Goal: Information Seeking & Learning: Understand process/instructions

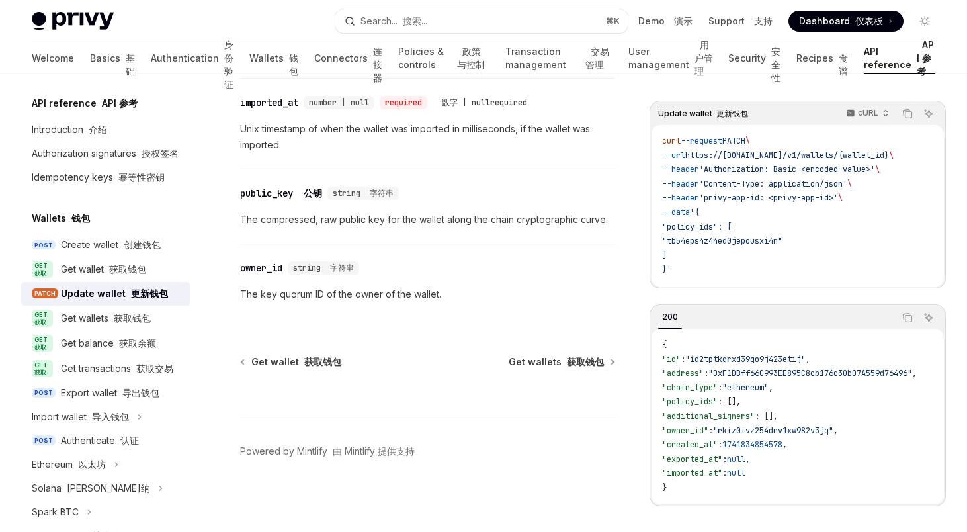
scroll to position [2414, 0]
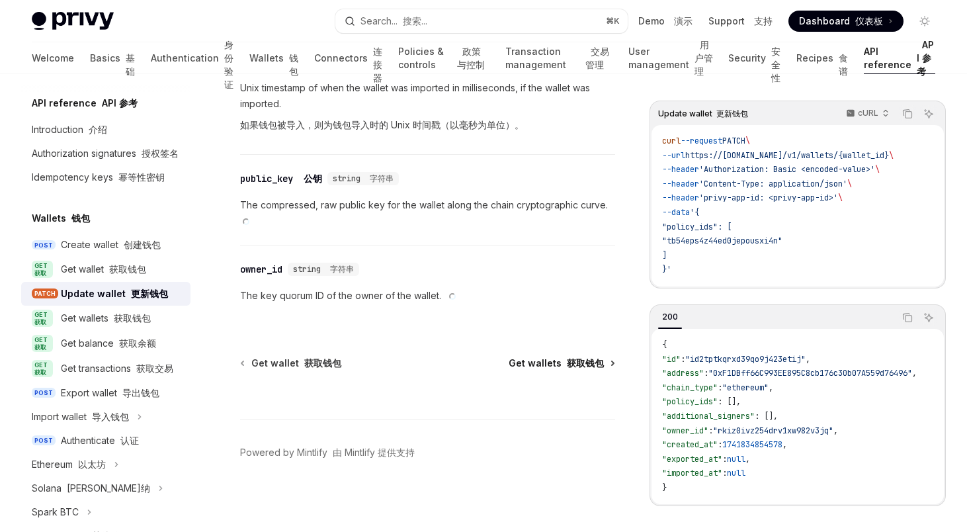
click at [539, 359] on span "Get wallets 获取钱包" at bounding box center [555, 362] width 95 height 13
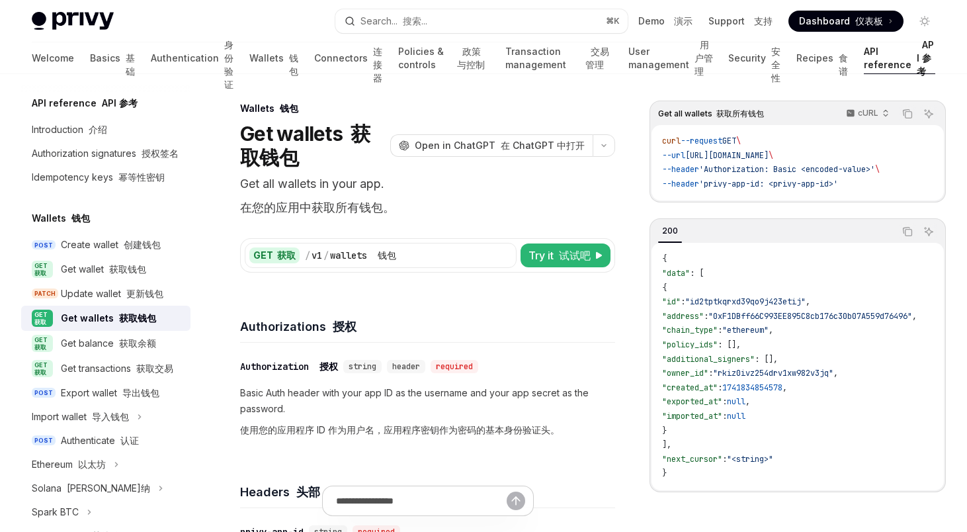
click at [563, 232] on div "GET 获取 / v1 / wallets 钱包 Try it 试试吧 Get all wallets cURL Copy Ask AI curl --req…" at bounding box center [427, 247] width 375 height 50
click at [550, 258] on span "Try it 试试吧" at bounding box center [559, 255] width 62 height 16
type textarea "*"
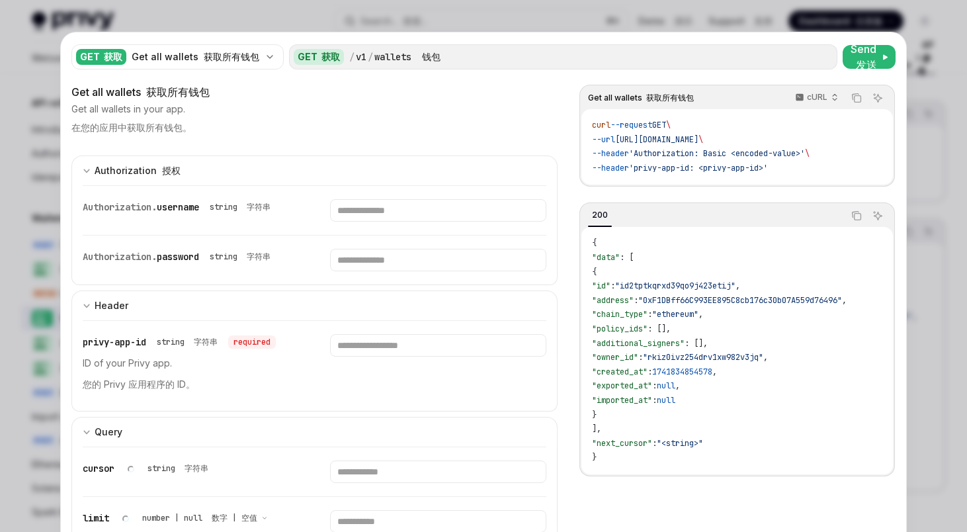
click at [725, 156] on span "'Authorization: Basic <encoded-value>'" at bounding box center [717, 153] width 176 height 11
click at [372, 358] on div at bounding box center [438, 365] width 216 height 63
click at [364, 325] on div "privy-app-id string 字符串 required ID of your Privy app. 您的 Privy 应用程序的 ID。" at bounding box center [314, 366] width 463 height 90
click at [364, 346] on input "Enter privy-app-id" at bounding box center [438, 345] width 216 height 22
paste input "**********"
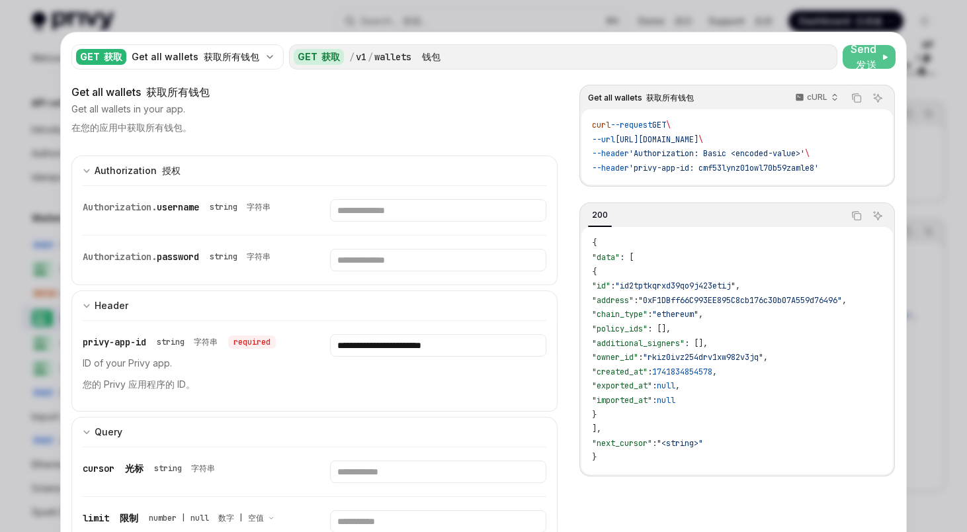
click at [855, 55] on span "Send 发送" at bounding box center [864, 57] width 28 height 32
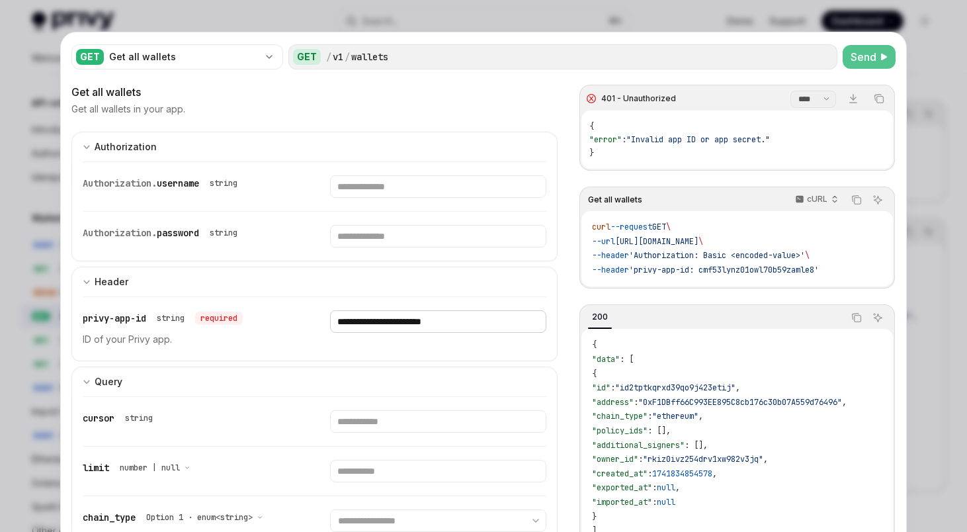
click at [385, 322] on input "**********" at bounding box center [438, 321] width 216 height 22
paste input "**********"
type input "**********"
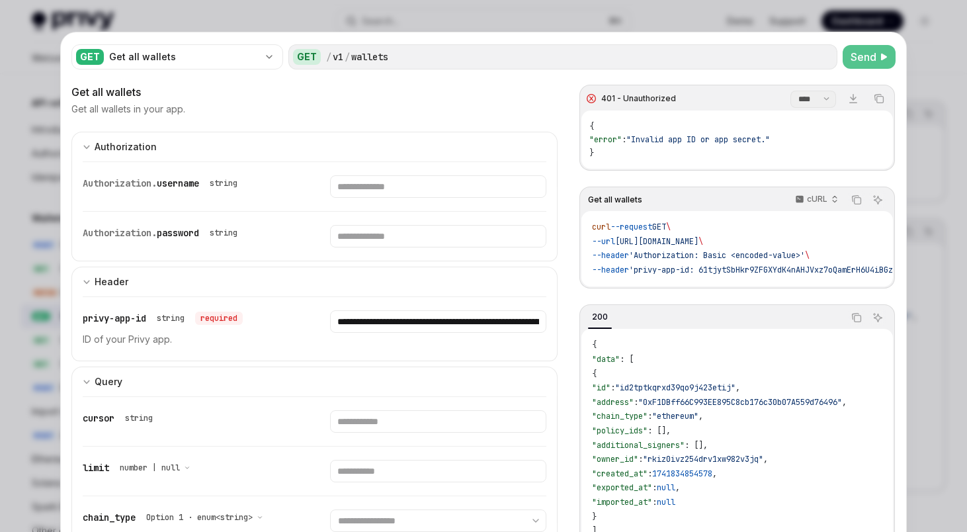
click at [868, 50] on span "Send" at bounding box center [863, 57] width 26 height 16
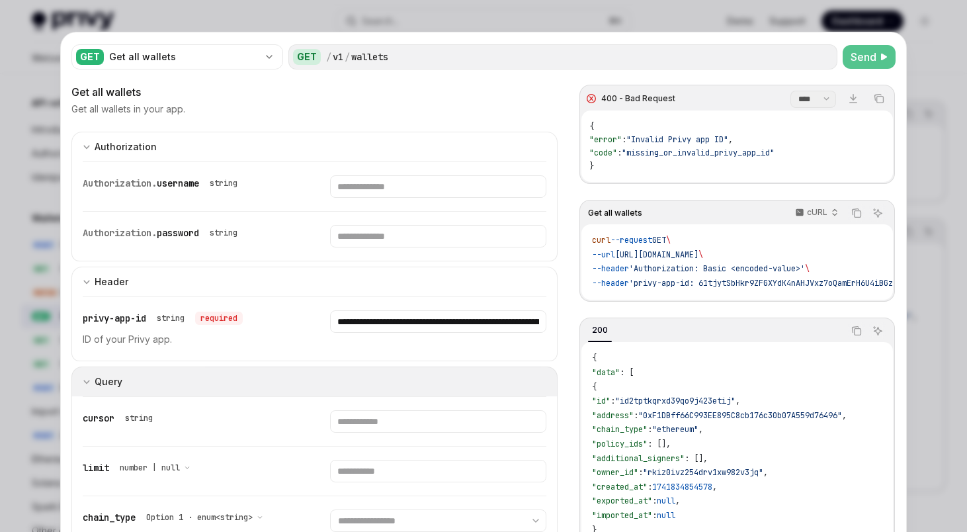
scroll to position [127, 0]
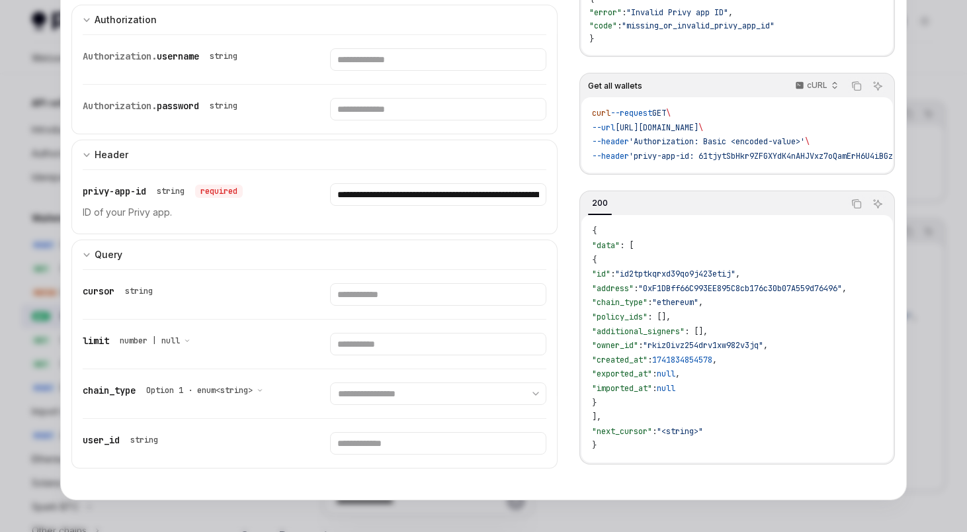
click at [948, 381] on div at bounding box center [483, 266] width 967 height 532
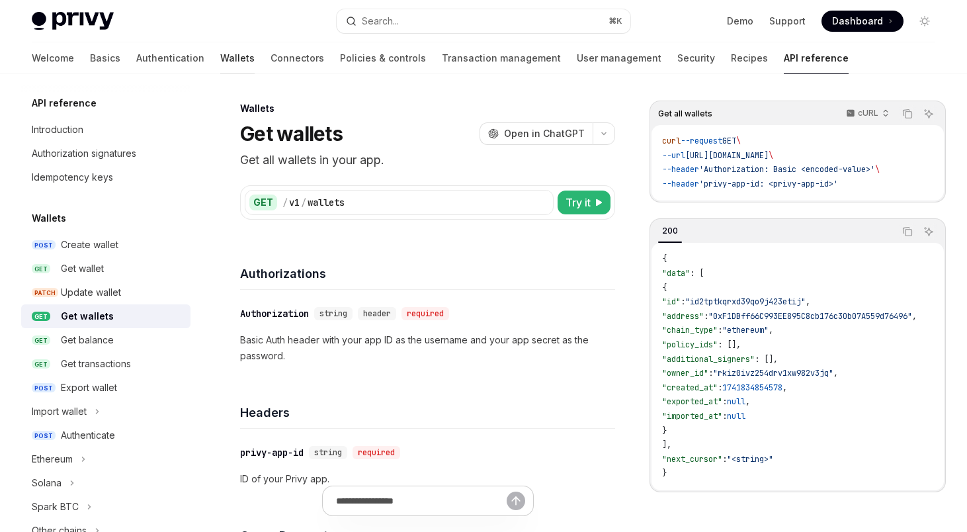
click at [220, 54] on link "Wallets" at bounding box center [237, 58] width 34 height 32
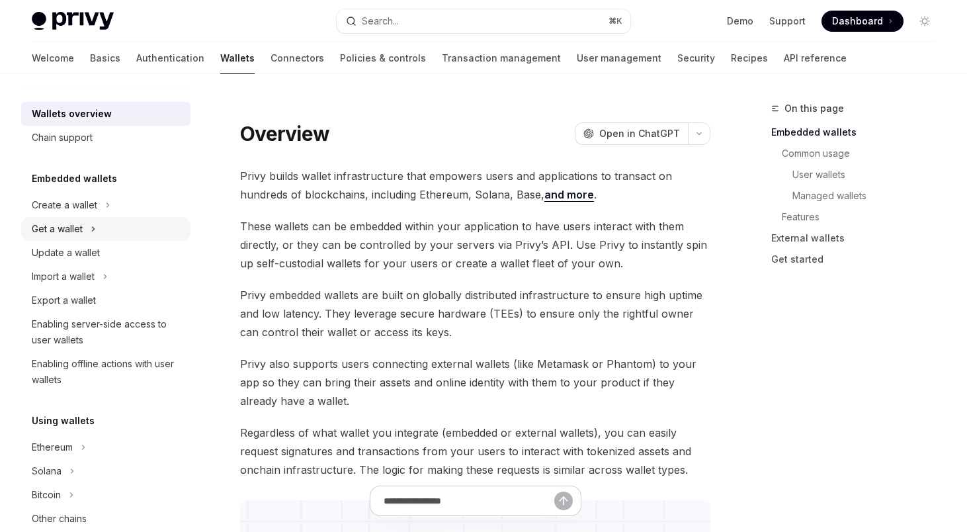
click at [65, 235] on div "Get a wallet" at bounding box center [57, 229] width 51 height 16
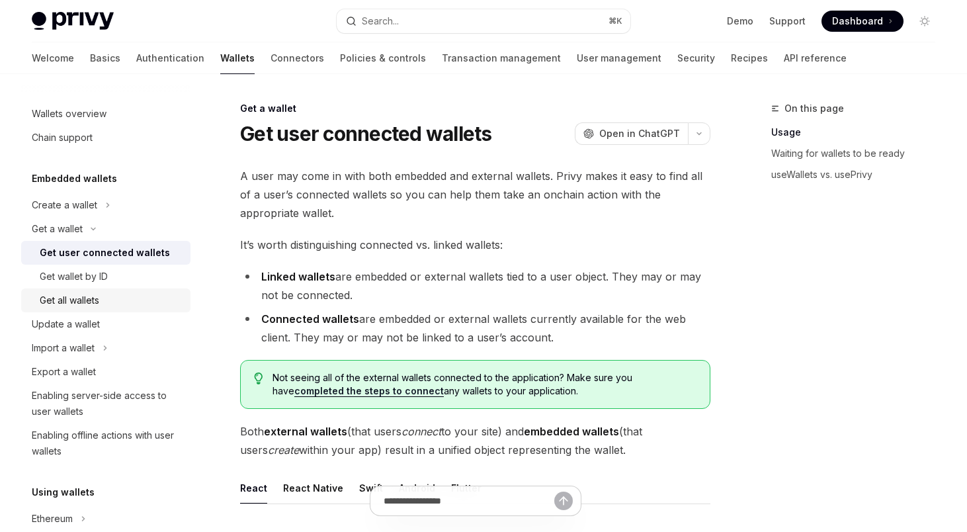
click at [91, 300] on div "Get all wallets" at bounding box center [69, 300] width 59 height 16
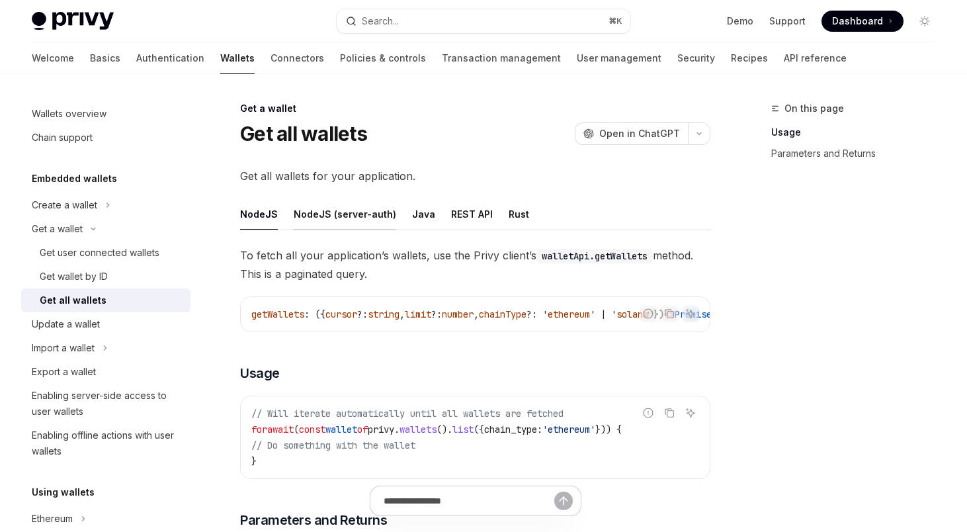
click at [352, 217] on div "NodeJS (server-auth)" at bounding box center [345, 213] width 102 height 31
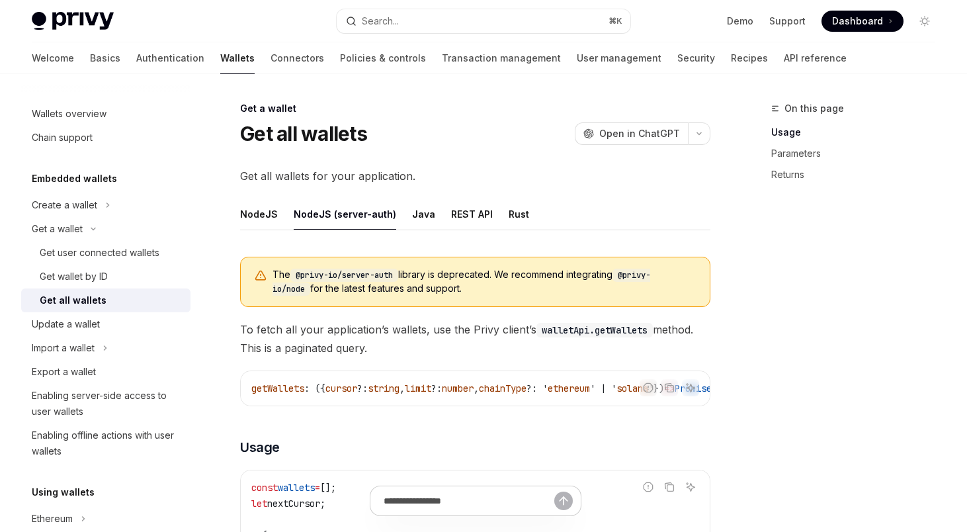
drag, startPoint x: 479, startPoint y: 292, endPoint x: 270, endPoint y: 271, distance: 210.6
click at [270, 271] on div "The @privy-io/server-auth library is deprecated. We recommend integrating @priv…" at bounding box center [475, 282] width 470 height 50
copy span "The @privy-io/server-auth library is deprecated. We recommend integrating @priv…"
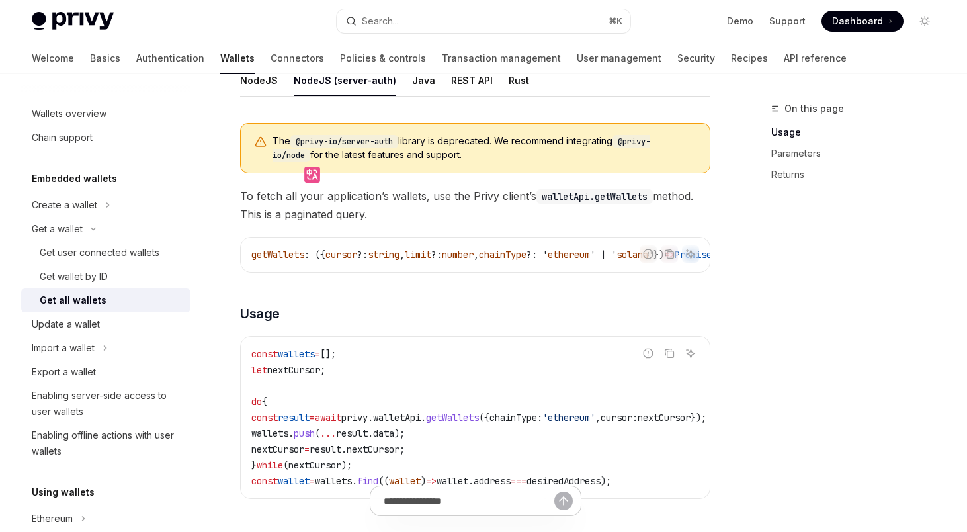
scroll to position [126, 0]
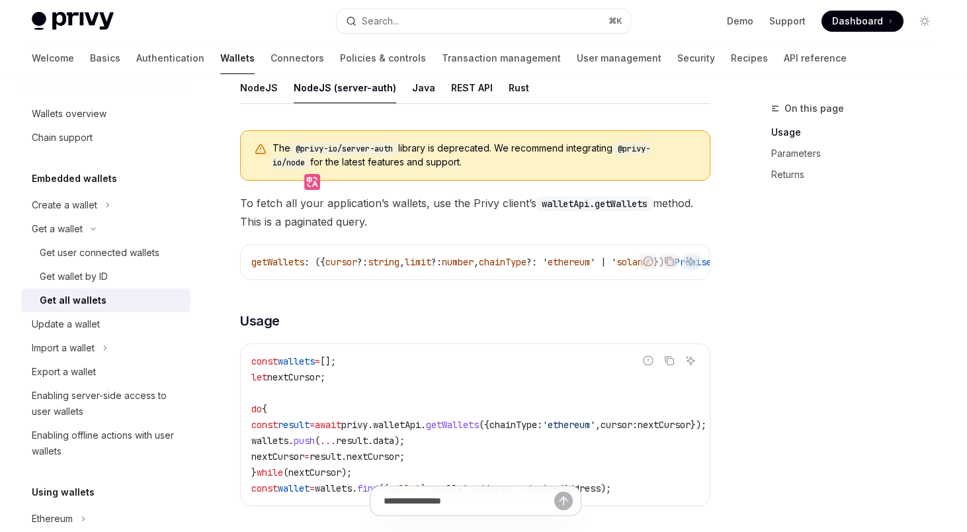
copy span "The @privy-io/server-auth library is deprecated. We recommend integrating @priv…"
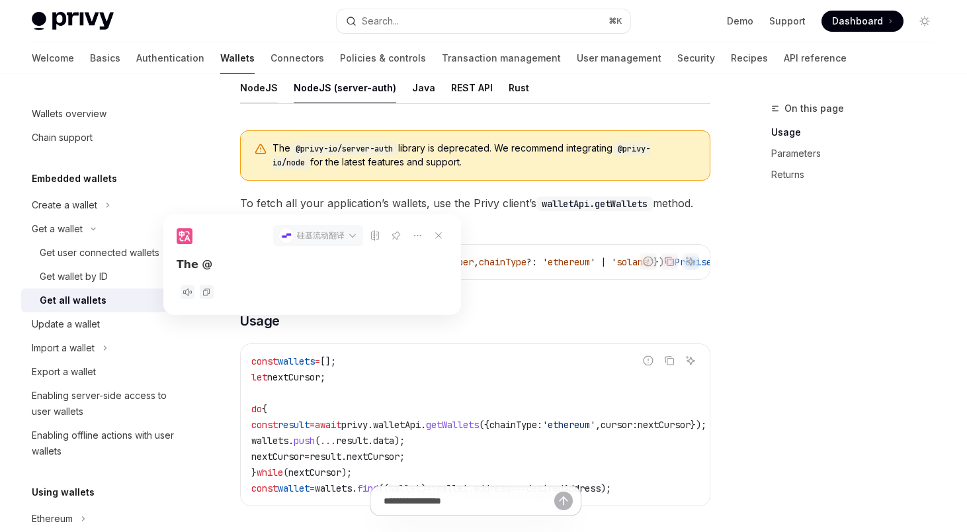
click at [259, 88] on div "NodeJS" at bounding box center [259, 87] width 38 height 31
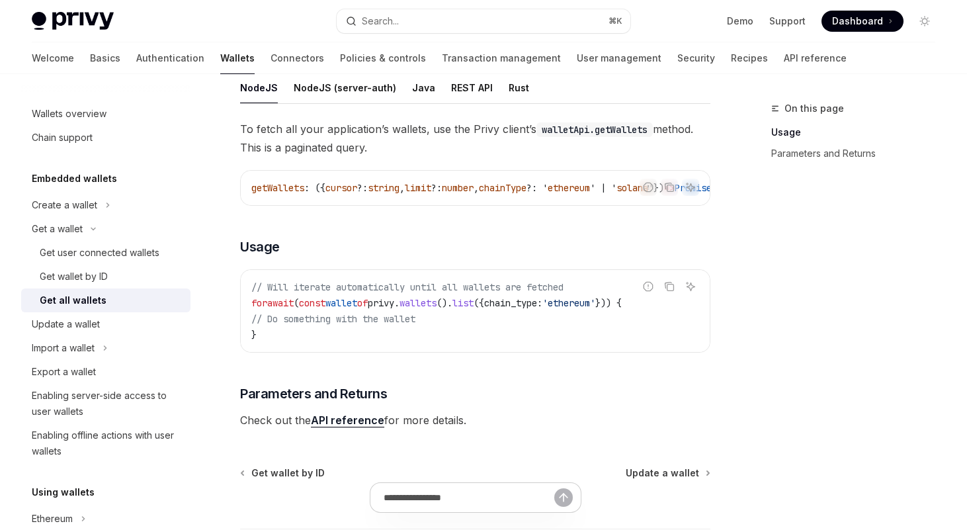
click at [392, 336] on code "// Will iterate automatically until all wallets are fetched for await ( const w…" at bounding box center [475, 310] width 448 height 63
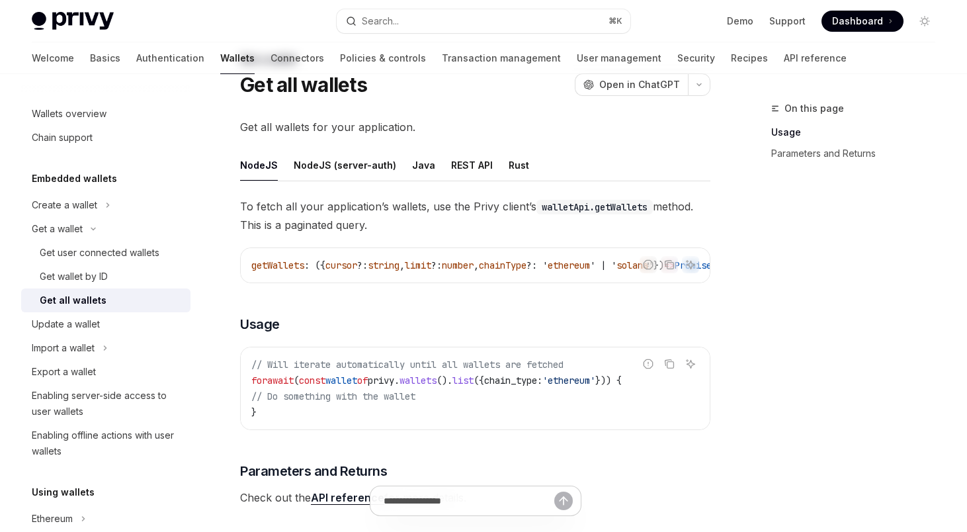
scroll to position [50, 0]
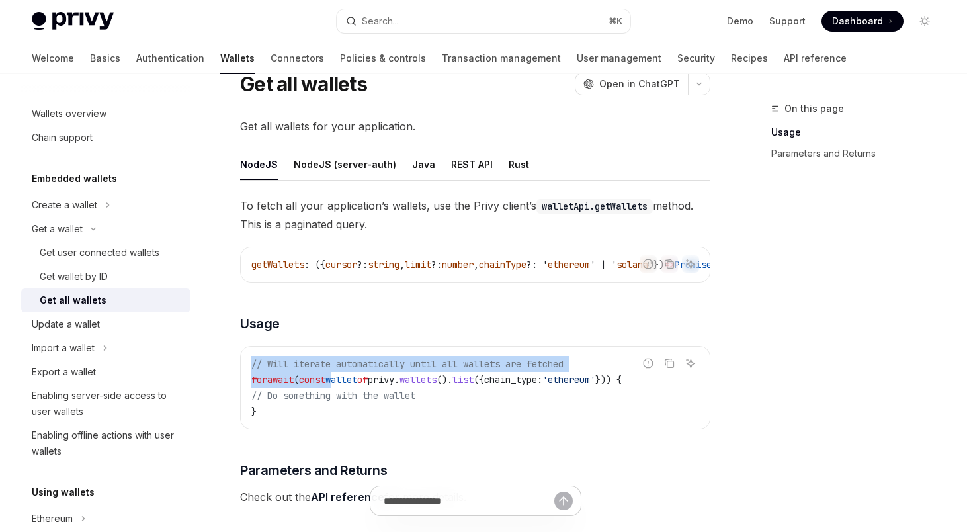
drag, startPoint x: 345, startPoint y: 386, endPoint x: 607, endPoint y: 389, distance: 261.8
click at [607, 390] on div "Report incorrect code Copy Ask AI // Will iterate automatically until all walle…" at bounding box center [475, 387] width 470 height 83
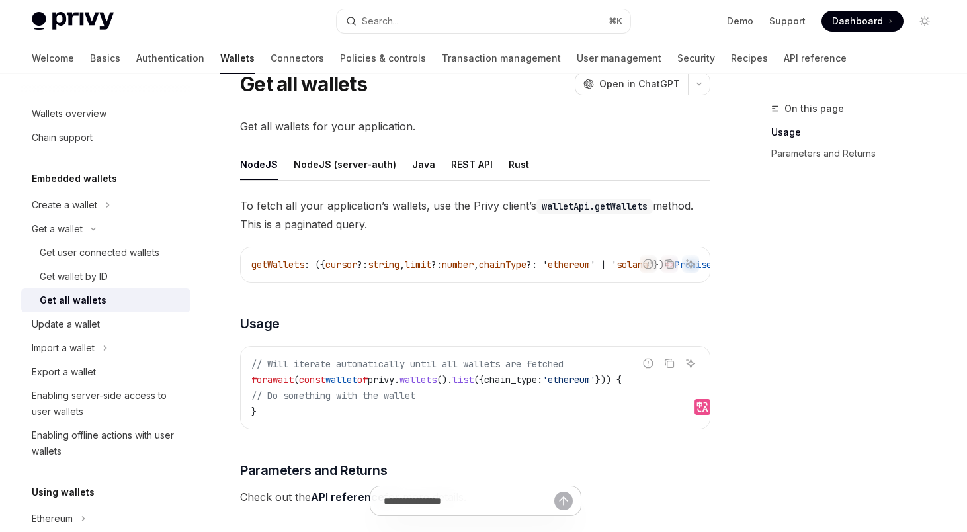
click at [448, 397] on code "// Will iterate automatically until all wallets are fetched for await ( const w…" at bounding box center [475, 387] width 448 height 63
drag, startPoint x: 403, startPoint y: 384, endPoint x: 514, endPoint y: 384, distance: 111.1
click at [514, 384] on span "for await ( const wallet of privy . wallets (). list ({ chain_type: 'ethereum' …" at bounding box center [436, 380] width 370 height 12
copy span "privy . wallets (). list"
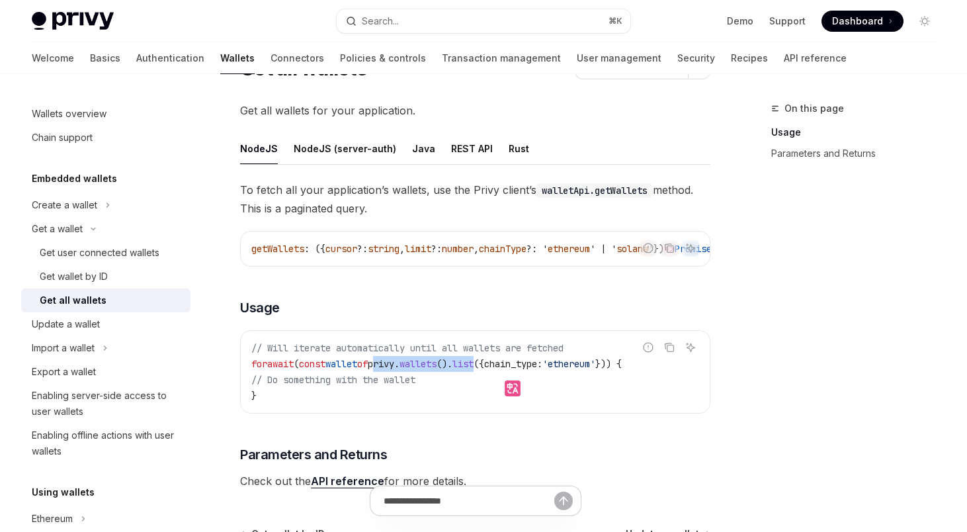
scroll to position [0, 0]
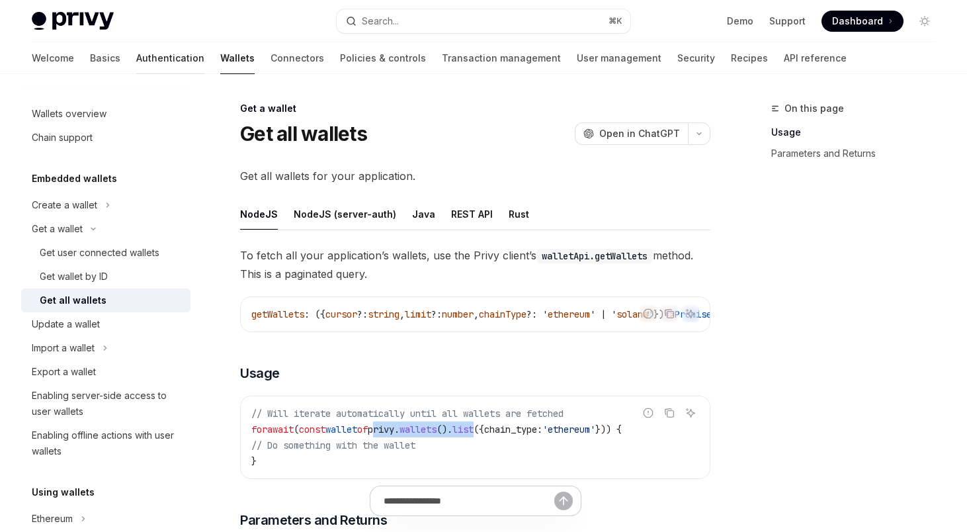
click at [136, 56] on link "Authentication" at bounding box center [170, 58] width 68 height 32
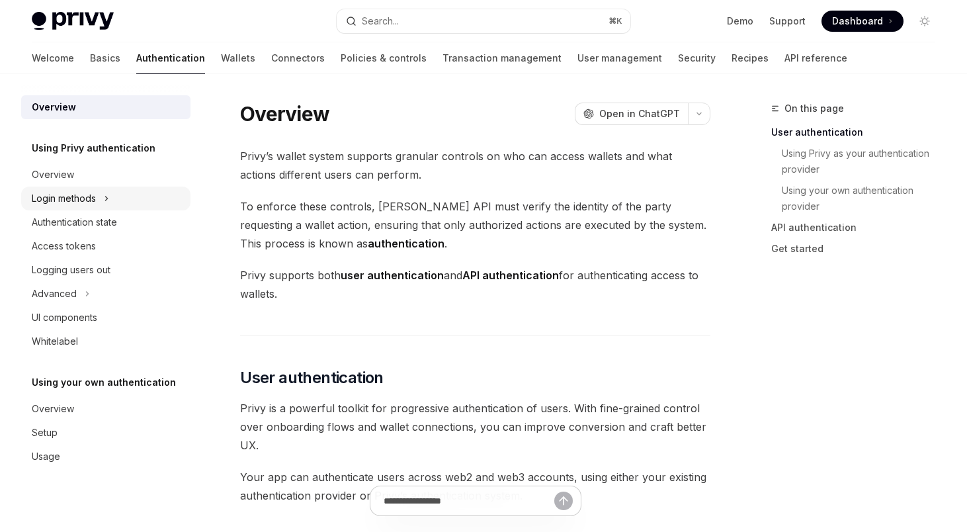
click at [73, 198] on div "Login methods" at bounding box center [64, 198] width 64 height 16
type textarea "*"
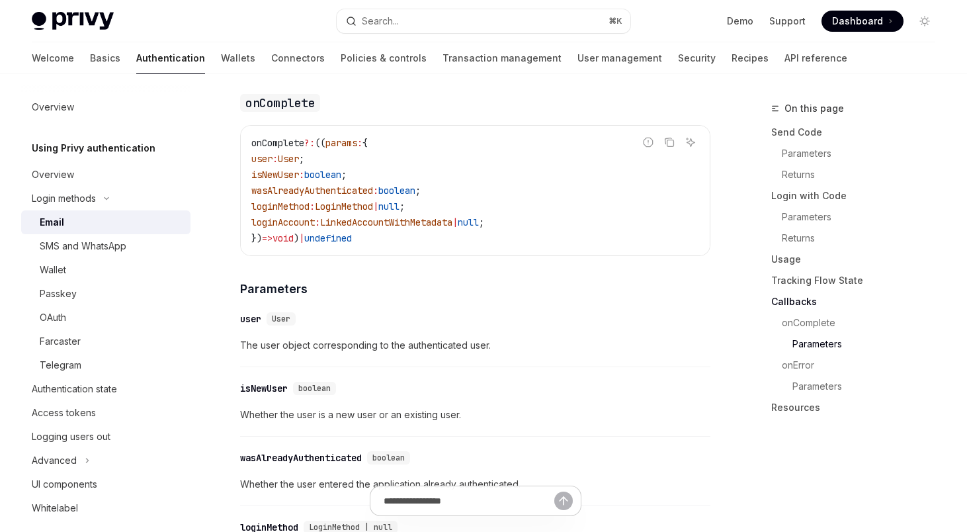
scroll to position [1911, 0]
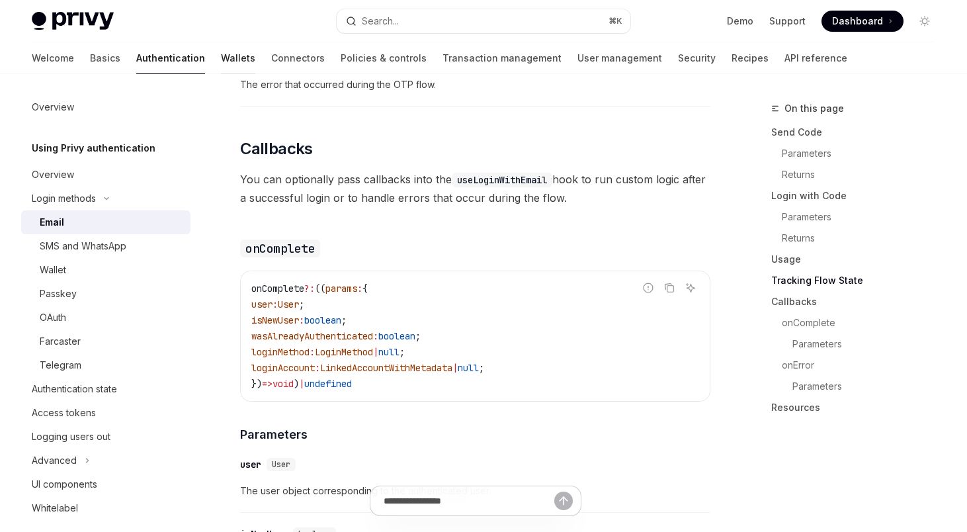
click at [221, 61] on link "Wallets" at bounding box center [238, 58] width 34 height 32
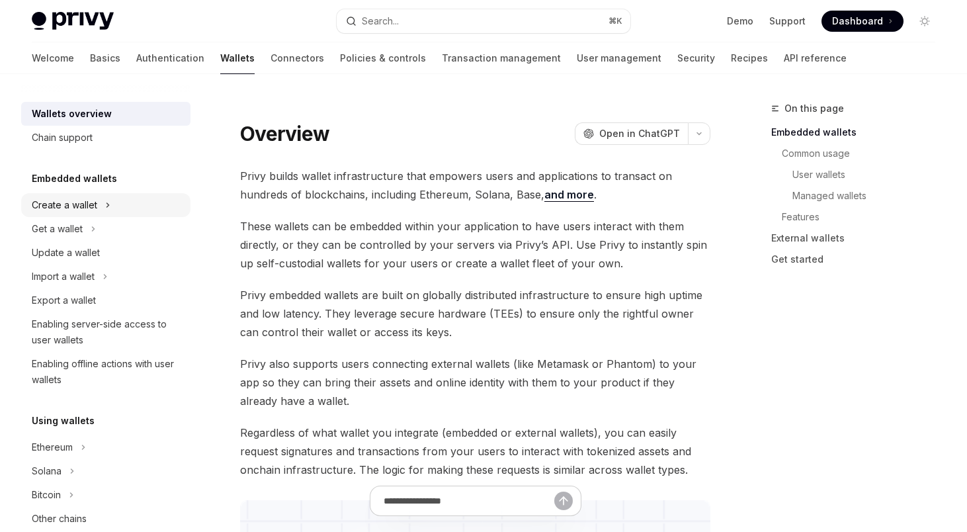
click at [83, 206] on div "Create a wallet" at bounding box center [64, 205] width 65 height 16
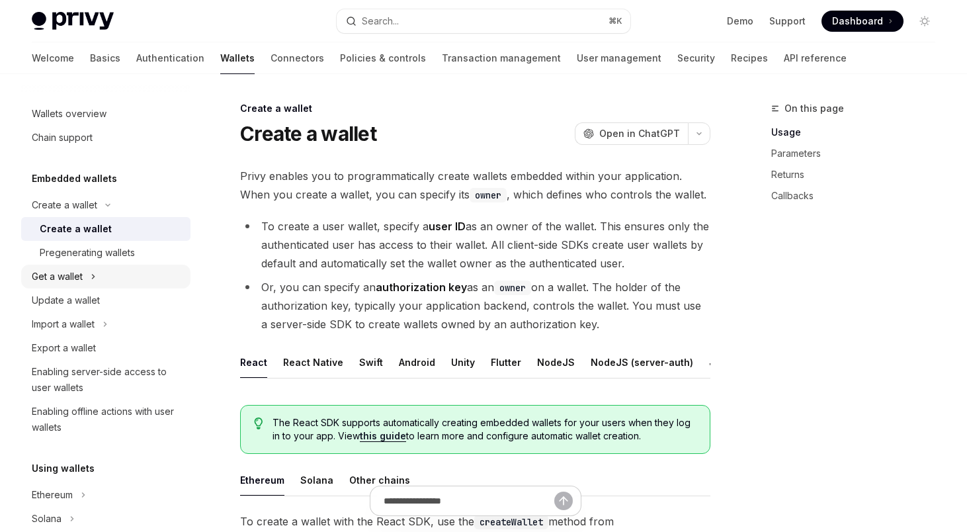
click at [75, 276] on div "Get a wallet" at bounding box center [57, 276] width 51 height 16
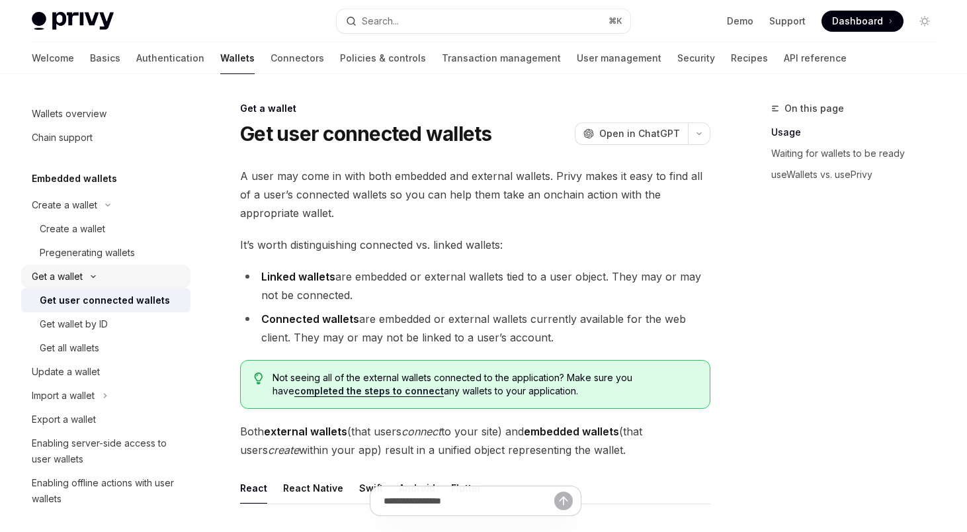
click at [64, 276] on div "Get a wallet" at bounding box center [57, 276] width 51 height 16
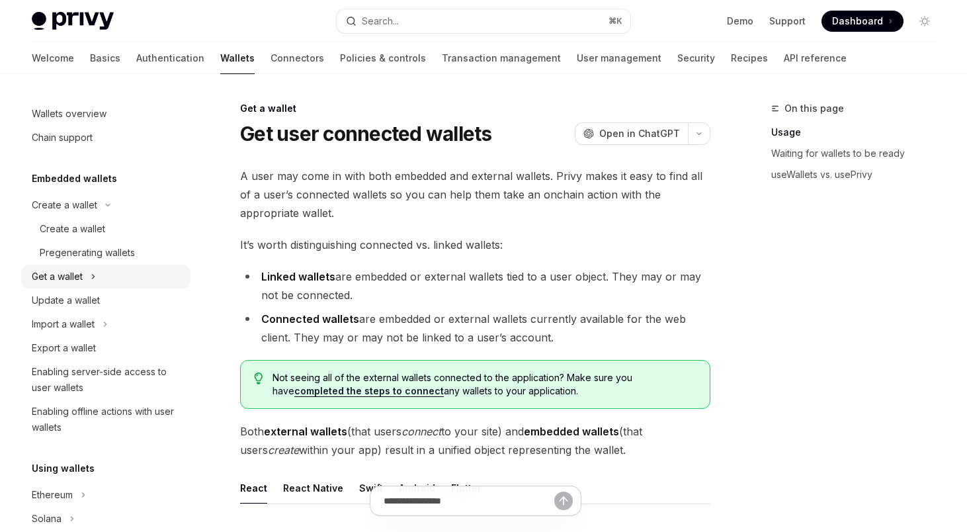
click at [64, 276] on div "Get a wallet" at bounding box center [57, 276] width 51 height 16
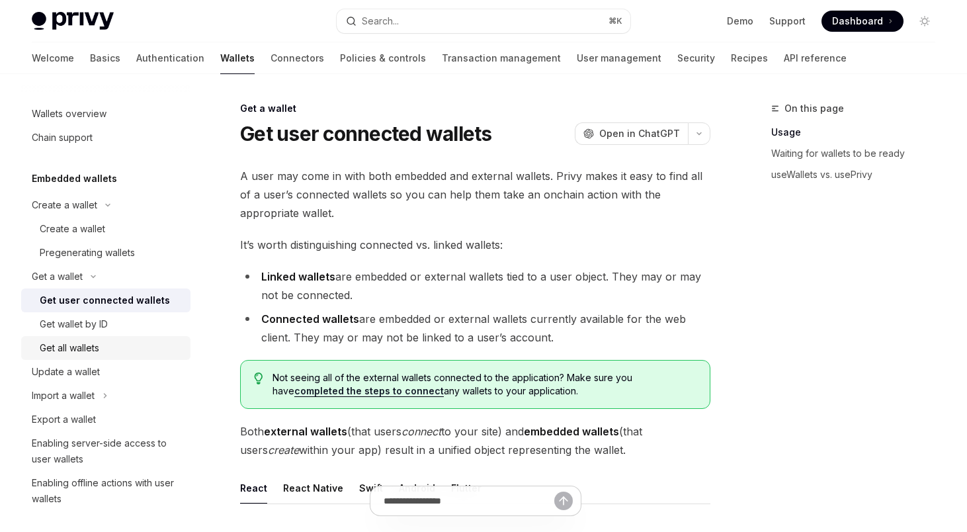
click at [64, 345] on div "Get all wallets" at bounding box center [69, 348] width 59 height 16
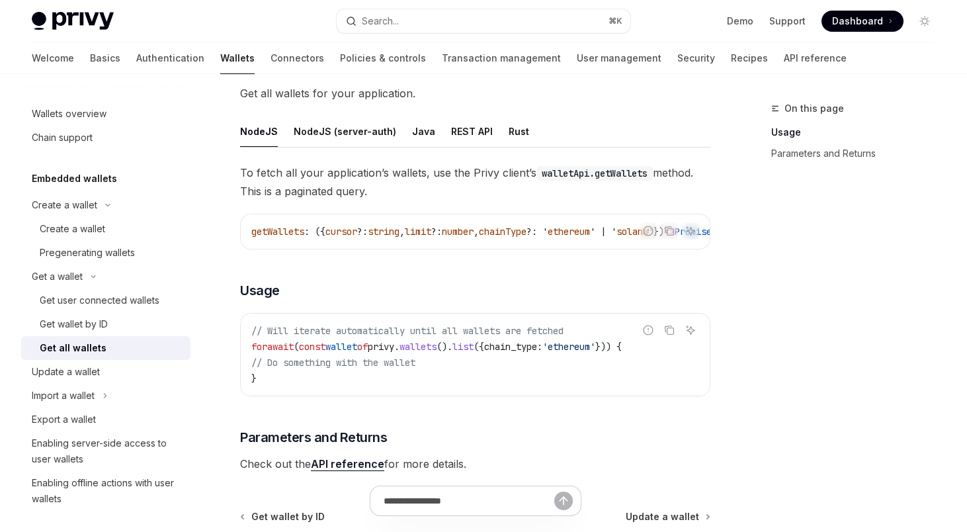
scroll to position [243, 0]
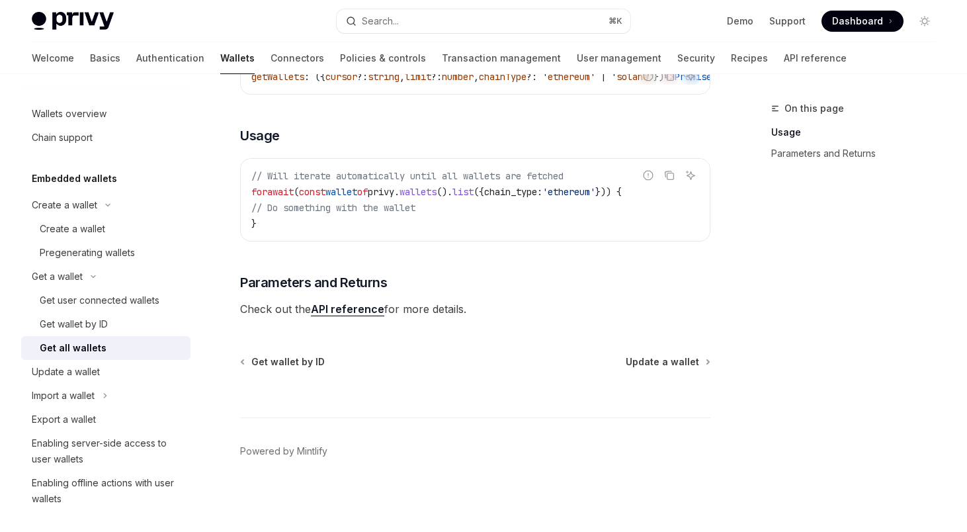
click at [342, 308] on link "API reference" at bounding box center [347, 309] width 73 height 14
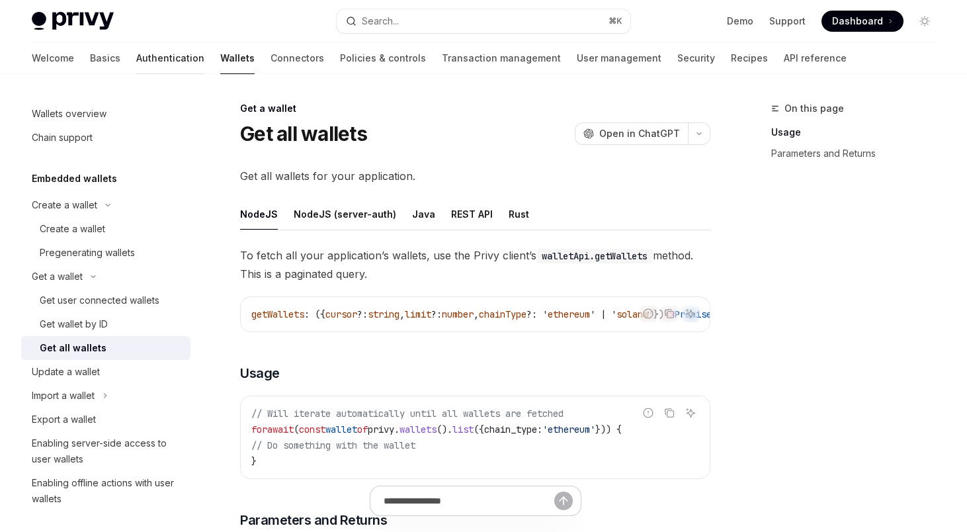
click at [136, 51] on link "Authentication" at bounding box center [170, 58] width 68 height 32
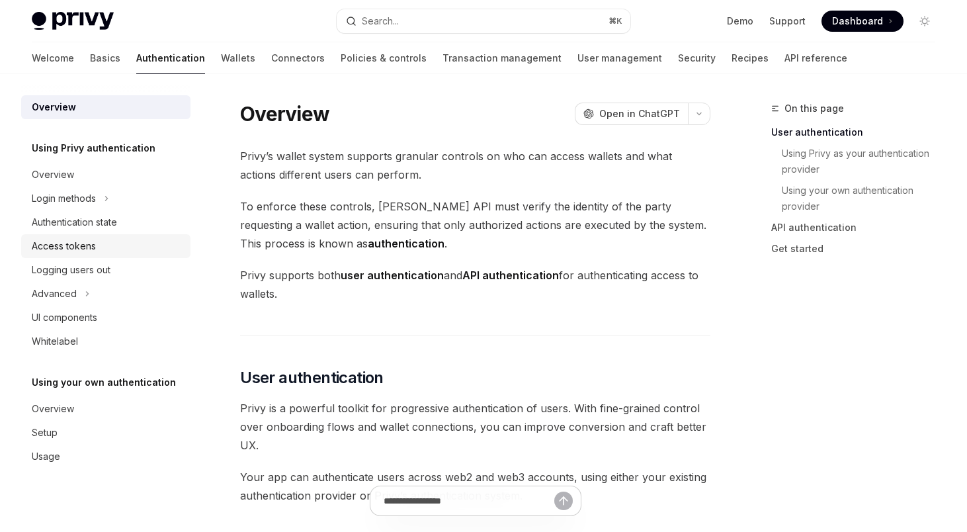
click at [63, 241] on div "Access tokens" at bounding box center [64, 246] width 64 height 16
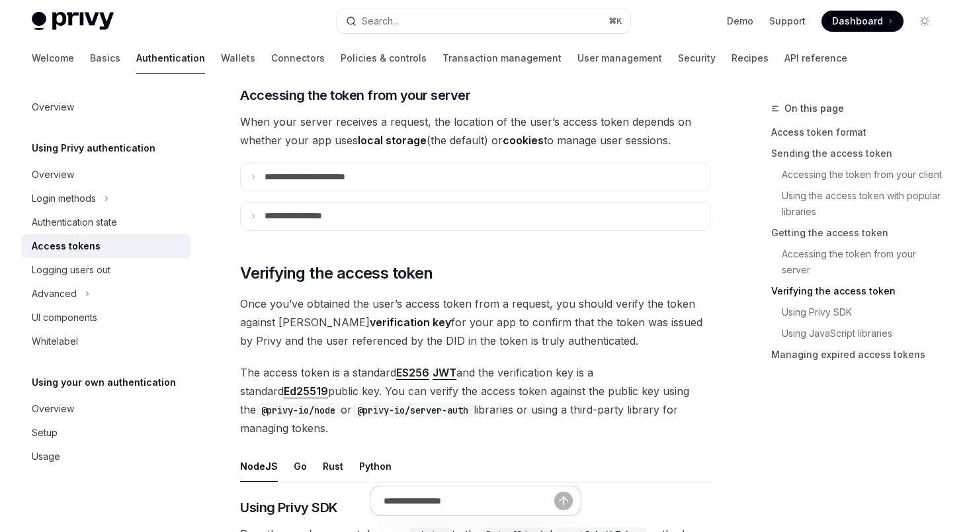
scroll to position [2090, 0]
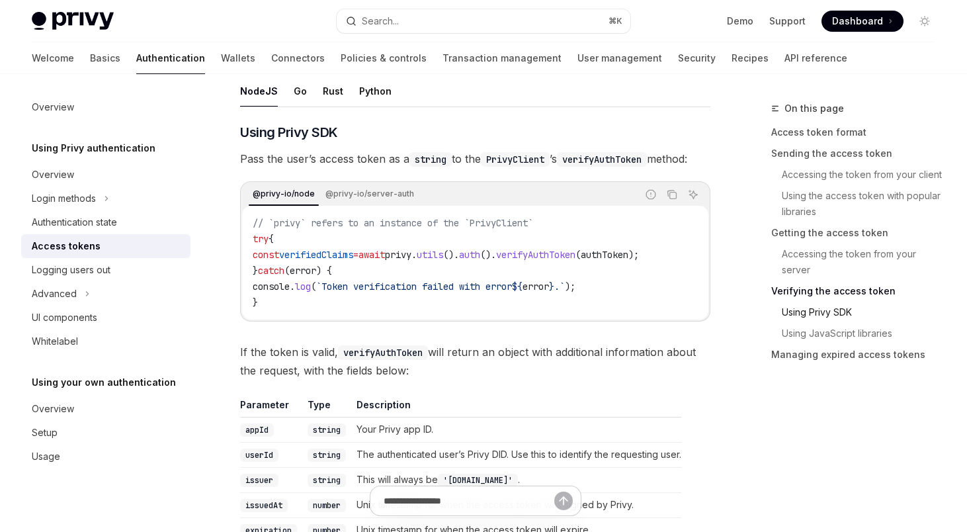
click at [820, 308] on link "Using Privy SDK" at bounding box center [858, 311] width 175 height 21
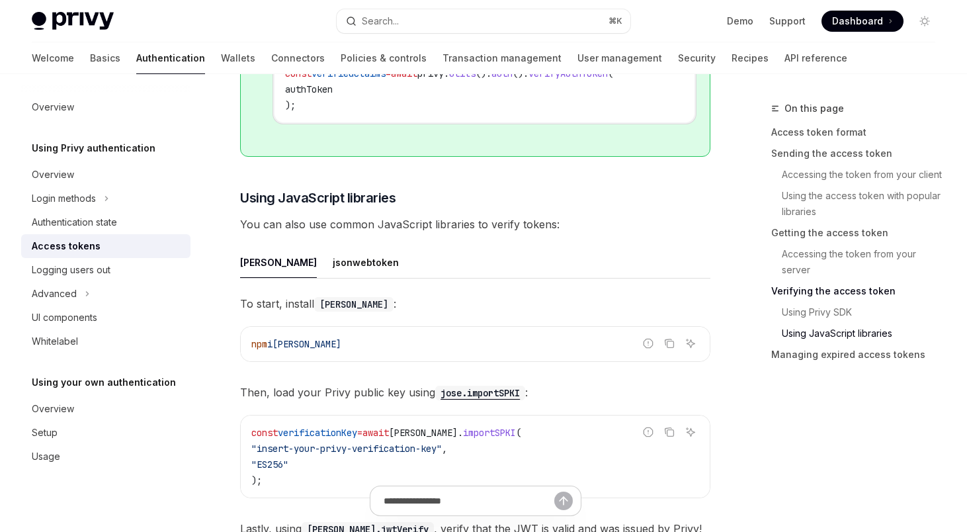
scroll to position [3654, 0]
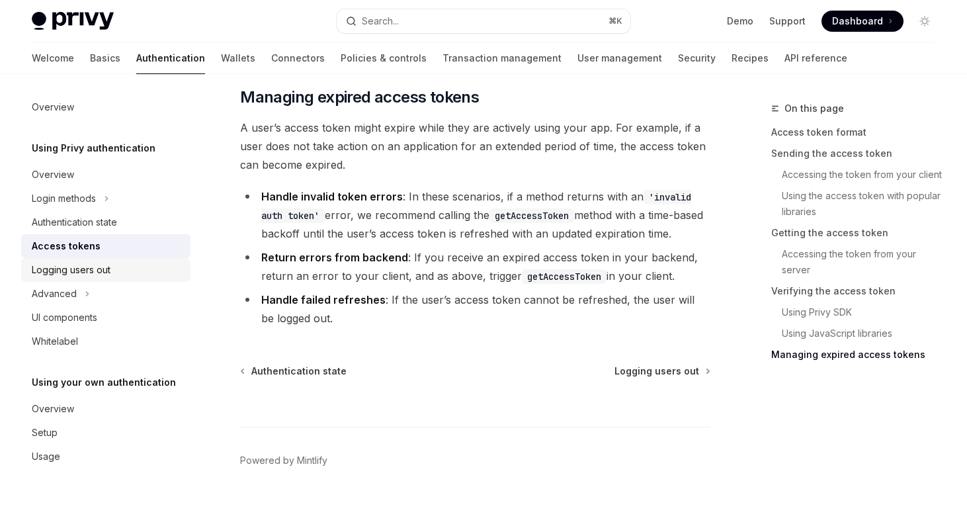
click at [58, 275] on div "Logging users out" at bounding box center [71, 270] width 79 height 16
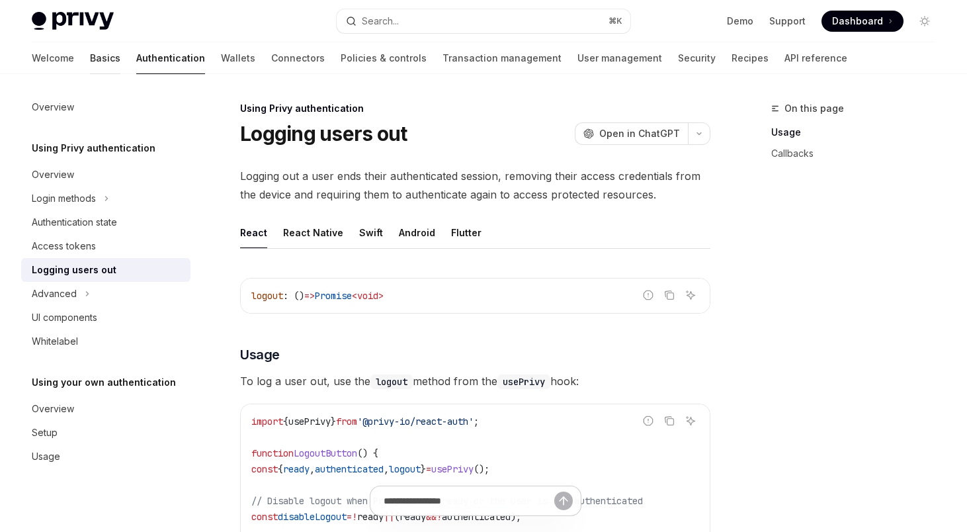
click at [90, 58] on link "Basics" at bounding box center [105, 58] width 30 height 32
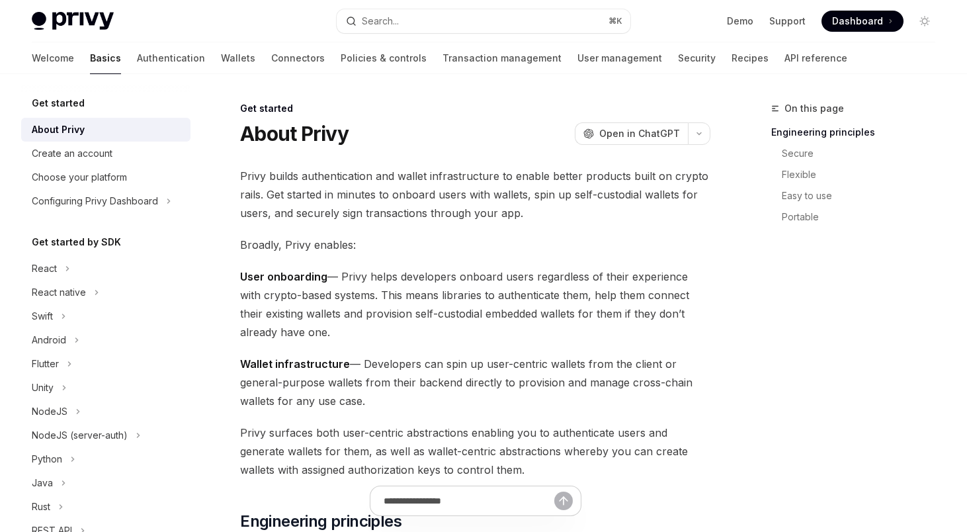
click at [198, 56] on div "Welcome Basics Authentication Wallets Connectors Policies & controls Transactio…" at bounding box center [439, 58] width 815 height 32
click at [221, 56] on link "Wallets" at bounding box center [238, 58] width 34 height 32
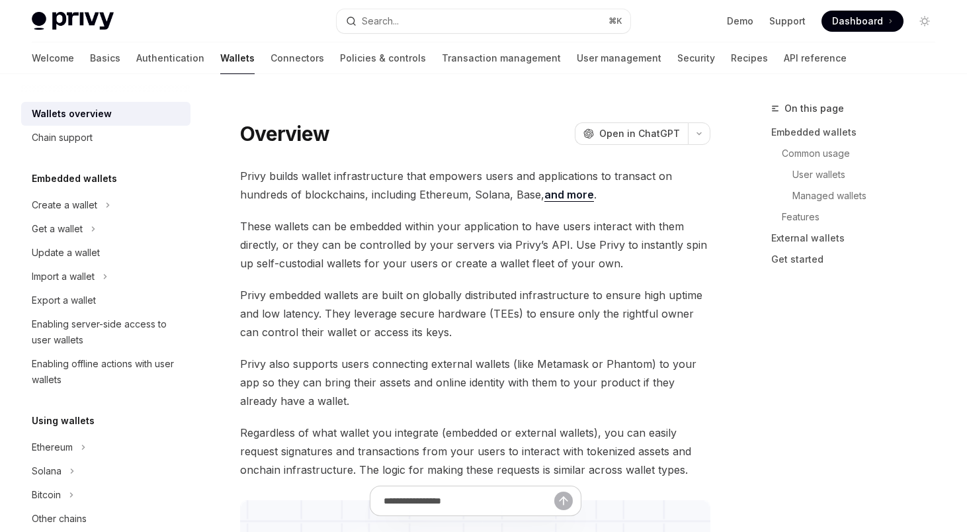
click at [270, 61] on link "Connectors" at bounding box center [297, 58] width 54 height 32
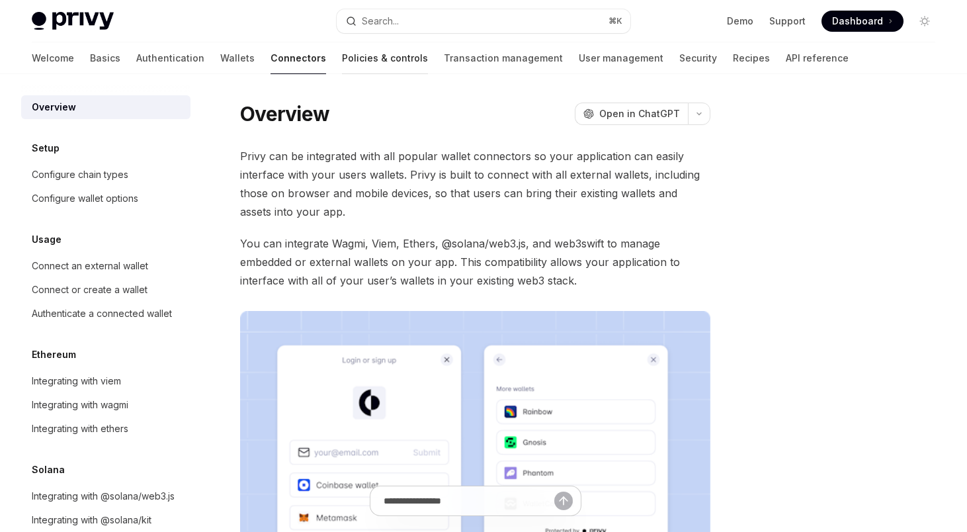
click at [342, 67] on link "Policies & controls" at bounding box center [385, 58] width 86 height 32
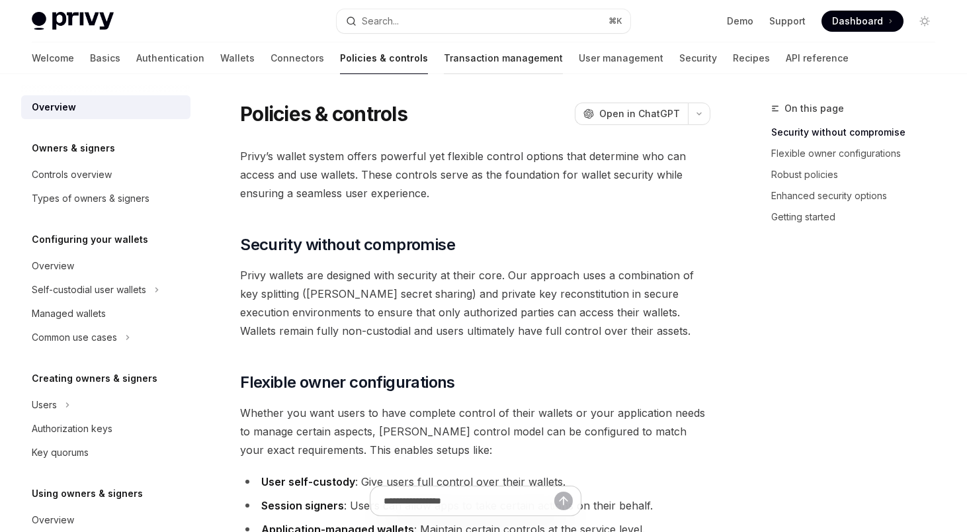
click at [444, 65] on link "Transaction management" at bounding box center [503, 58] width 119 height 32
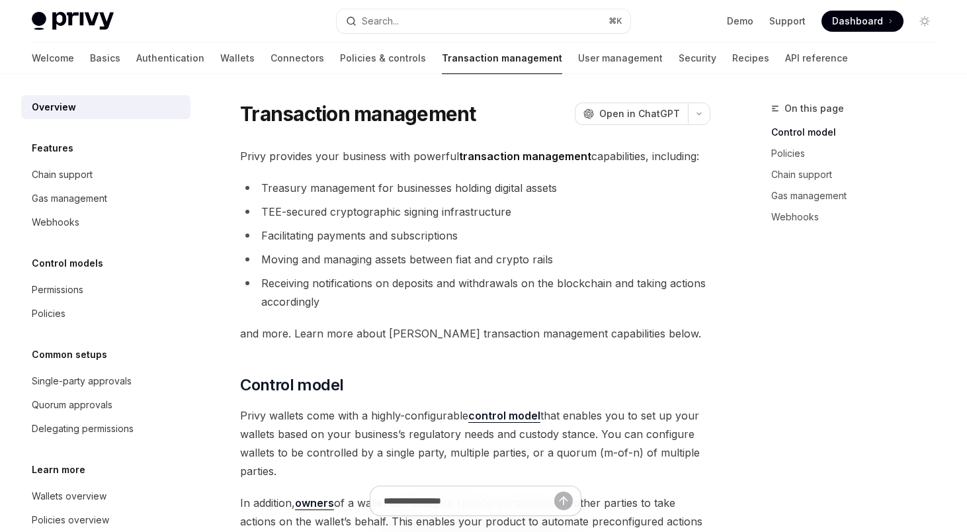
click at [495, 61] on div "Welcome Basics Authentication Wallets Connectors Policies & controls Transactio…" at bounding box center [440, 58] width 816 height 32
click at [578, 61] on link "User management" at bounding box center [620, 58] width 85 height 32
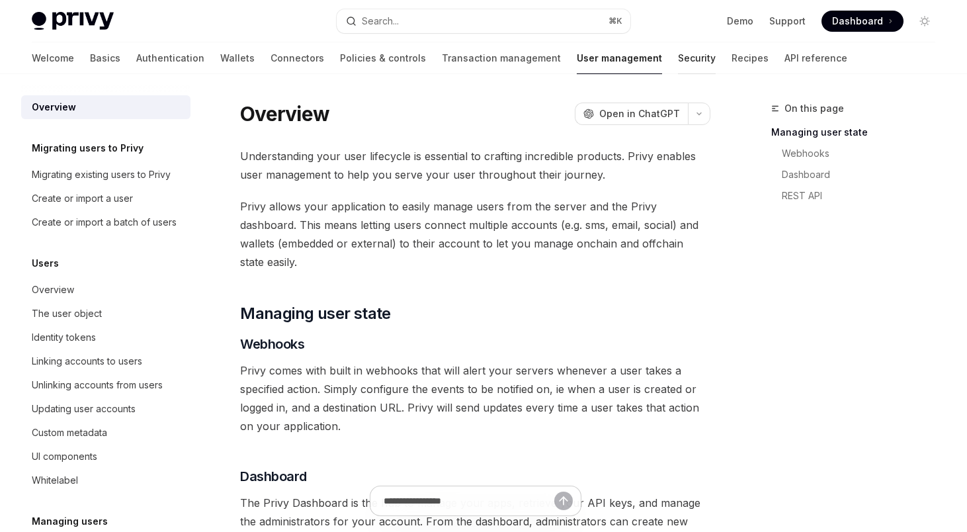
click at [678, 68] on link "Security" at bounding box center [697, 58] width 38 height 32
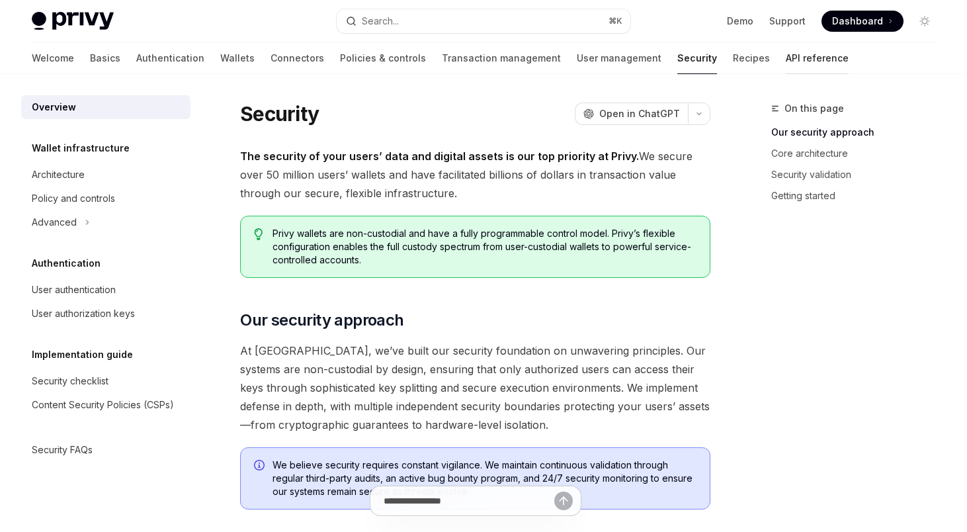
click at [785, 65] on link "API reference" at bounding box center [816, 58] width 63 height 32
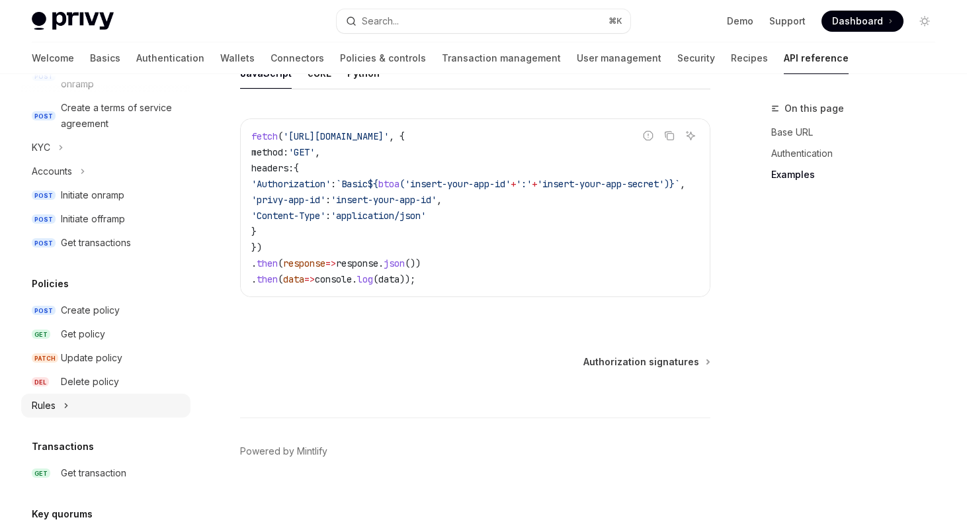
scroll to position [858, 0]
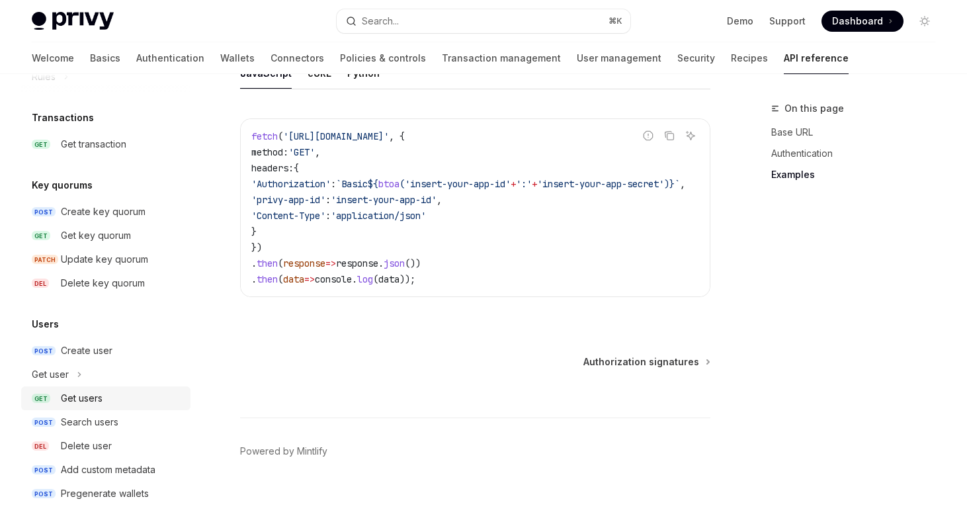
click at [88, 396] on div "Get users" at bounding box center [82, 398] width 42 height 16
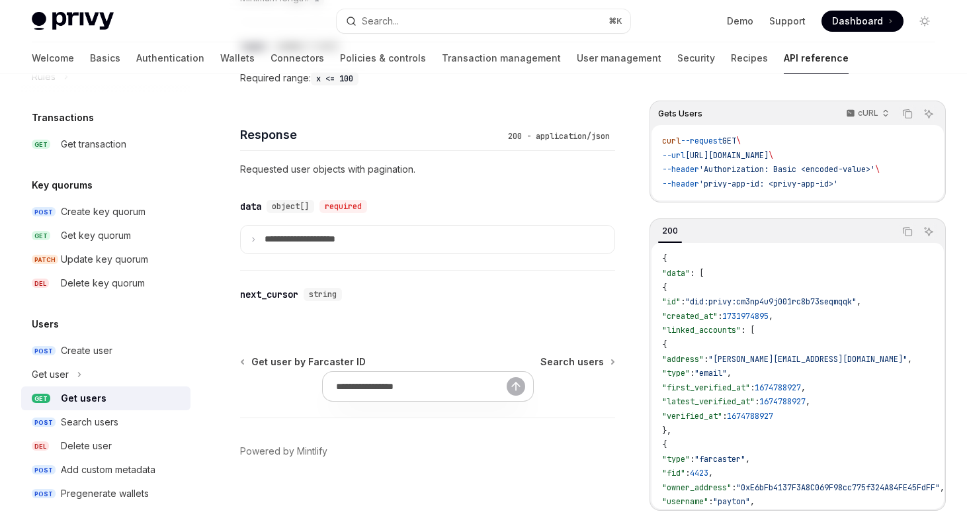
type textarea "*"
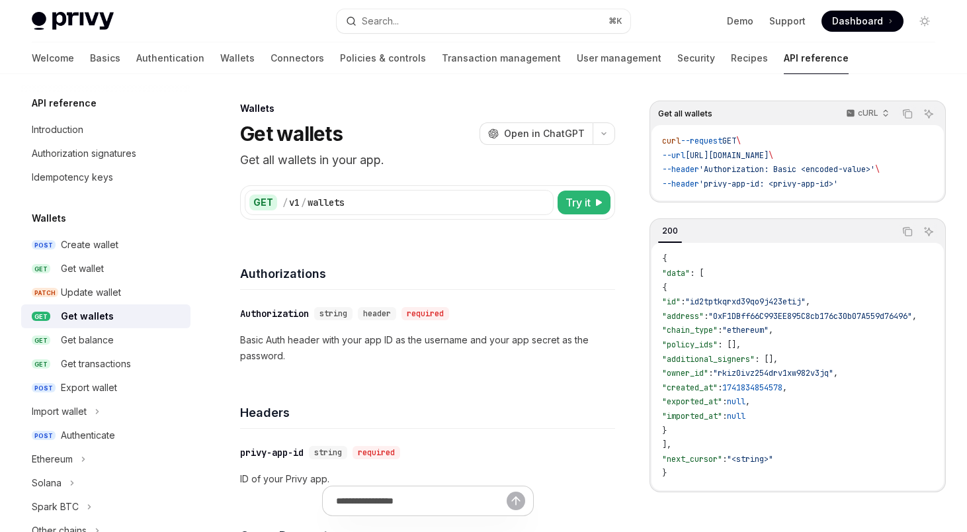
click at [339, 242] on div "Authorizations" at bounding box center [427, 265] width 375 height 49
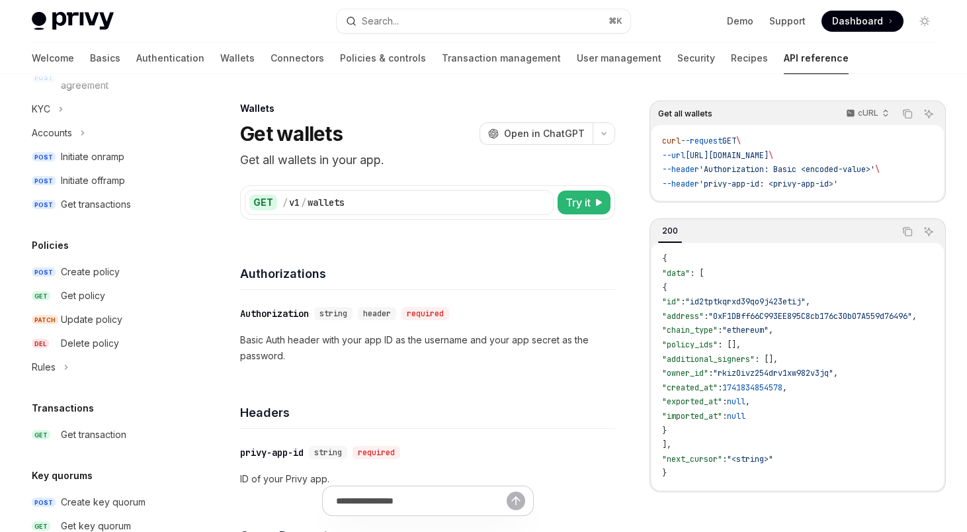
scroll to position [500, 0]
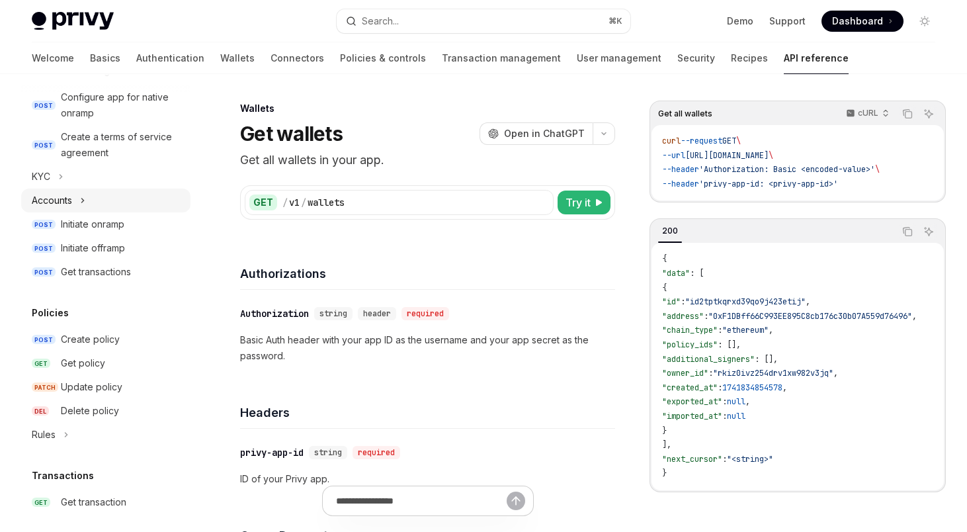
click at [76, 200] on button "Accounts" at bounding box center [105, 200] width 169 height 24
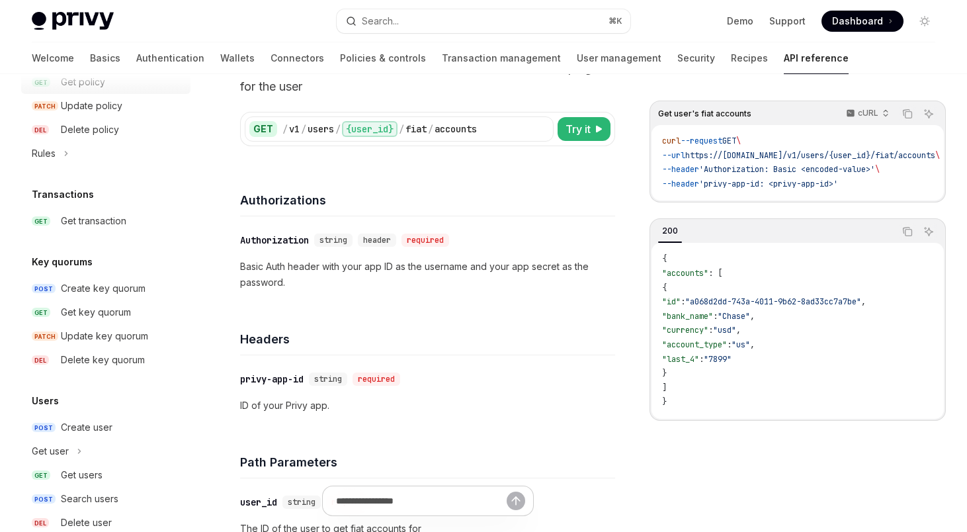
scroll to position [906, 0]
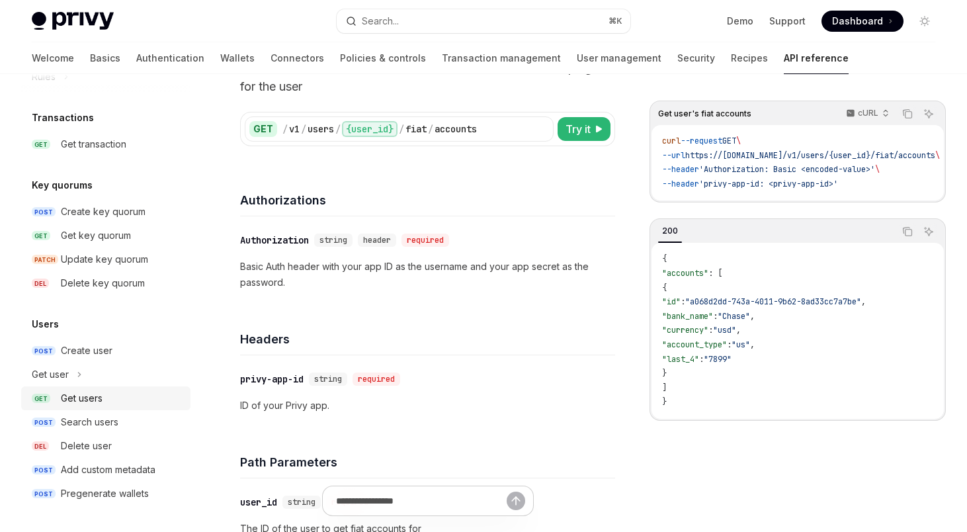
click at [67, 399] on div "Get users" at bounding box center [82, 398] width 42 height 16
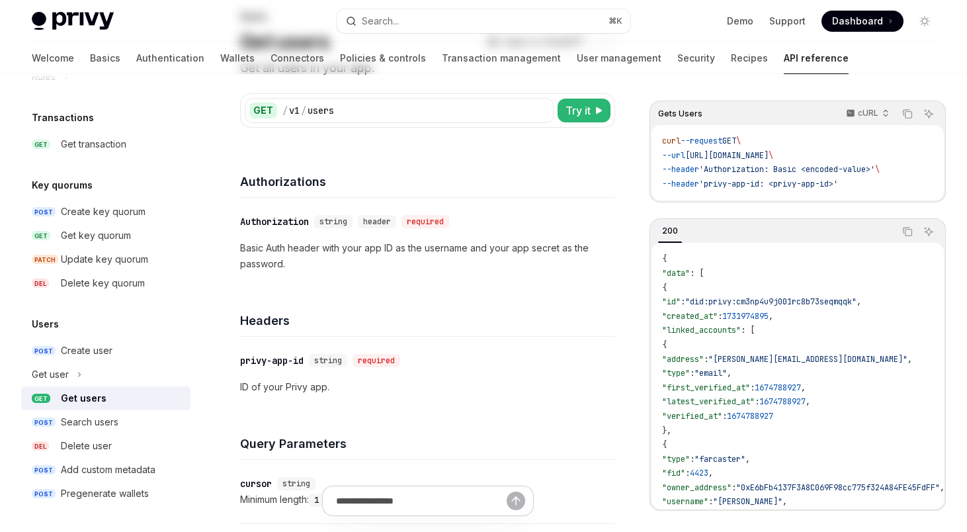
type textarea "*"
